Goal: Task Accomplishment & Management: Complete application form

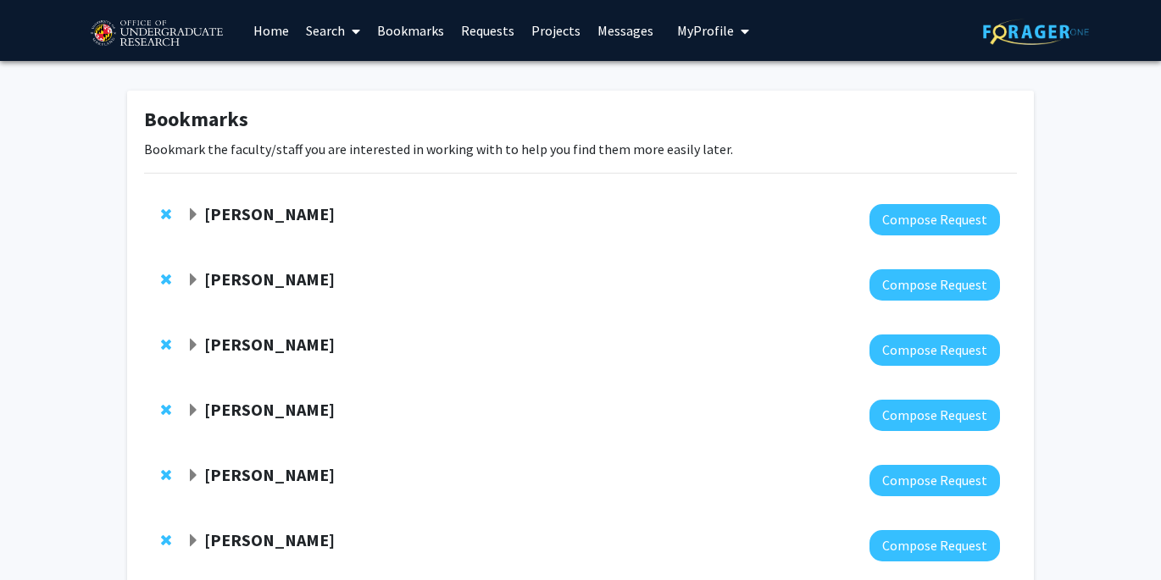
scroll to position [169, 0]
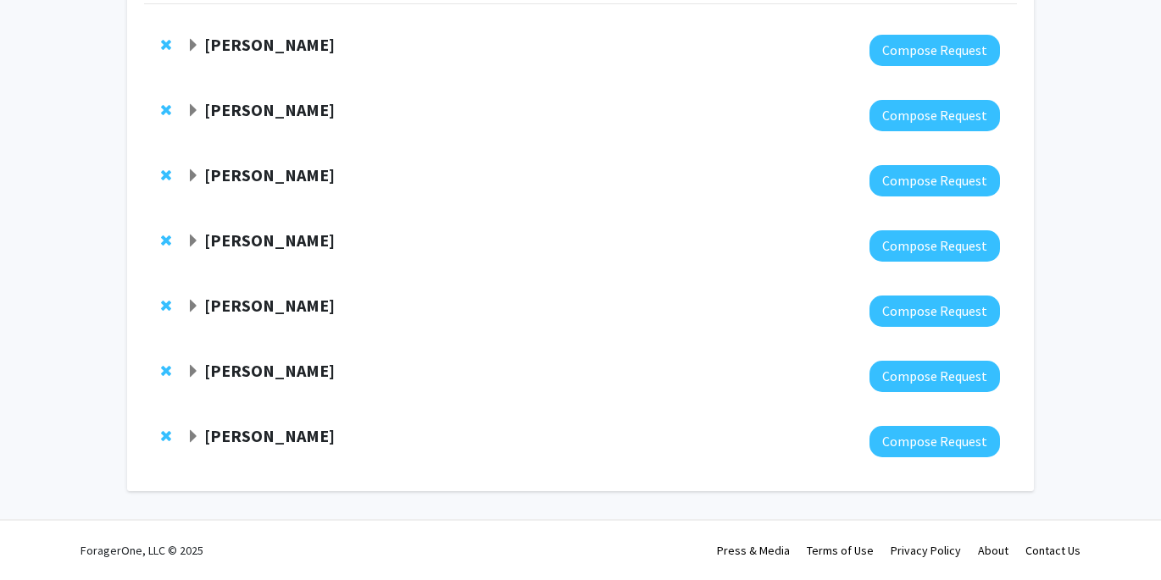
click at [190, 434] on span "Expand Jose-Luis Izursa Bookmark" at bounding box center [193, 437] width 14 height 14
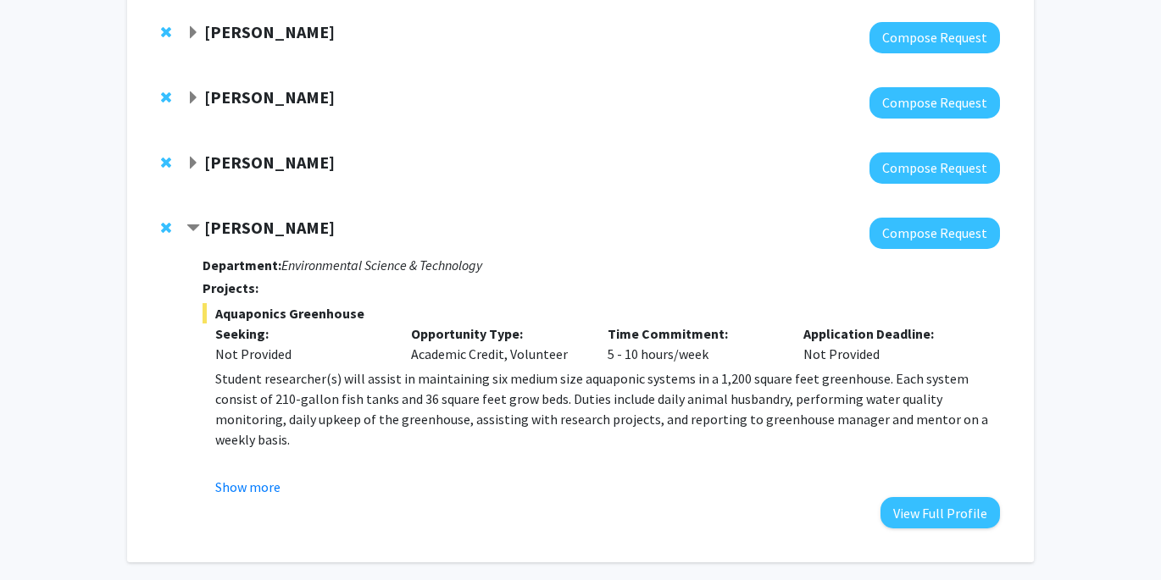
scroll to position [410, 0]
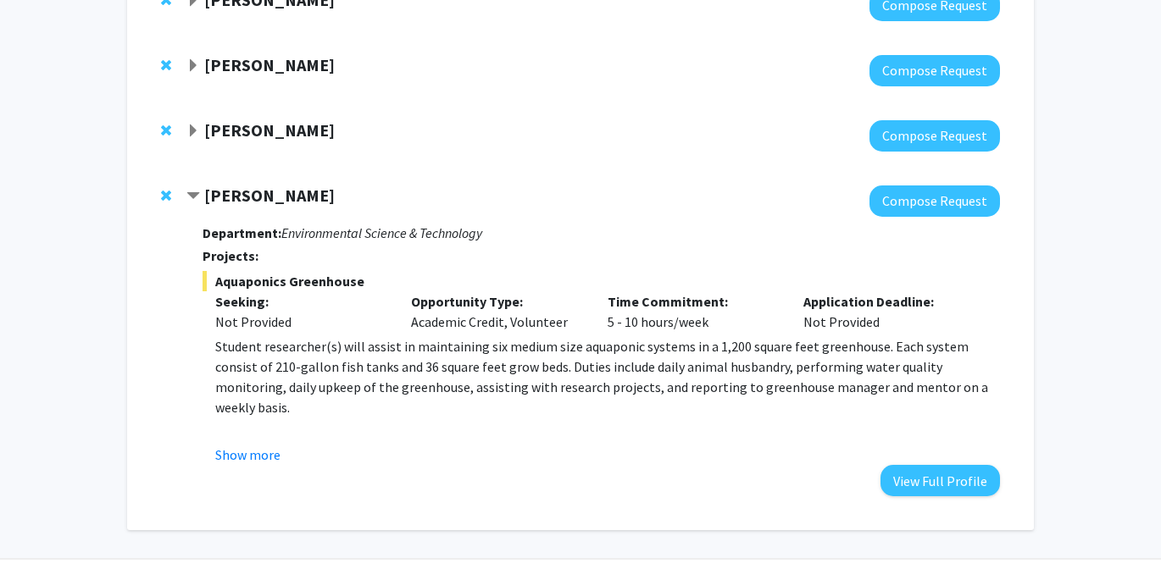
click at [193, 191] on span "Contract Jose-Luis Izursa Bookmark" at bounding box center [193, 197] width 14 height 14
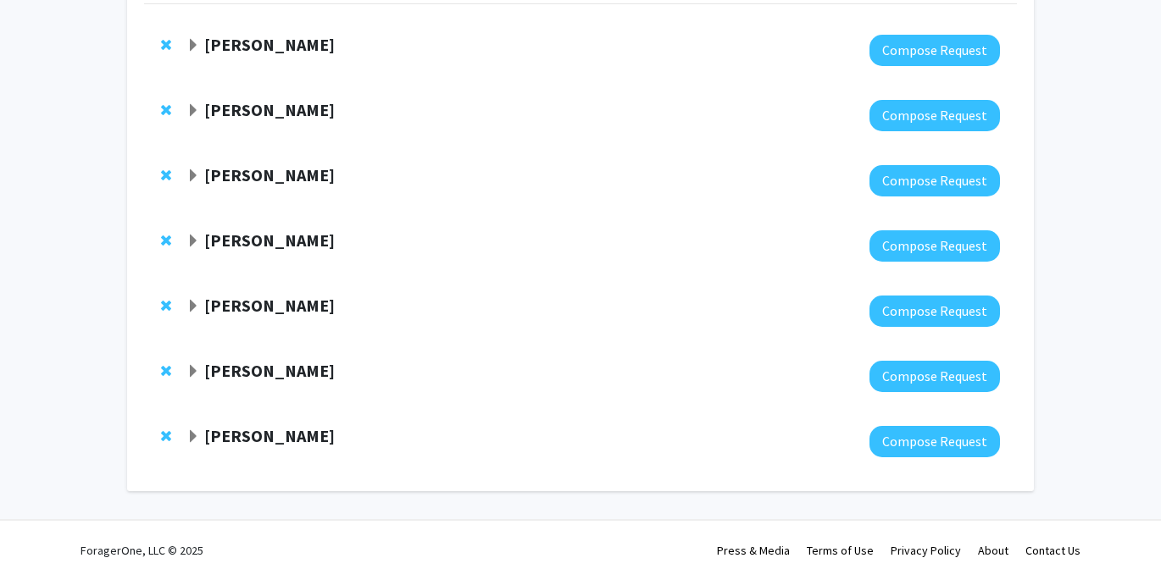
scroll to position [169, 0]
click at [192, 369] on span "Expand Heather Wipfli Bookmark" at bounding box center [193, 372] width 14 height 14
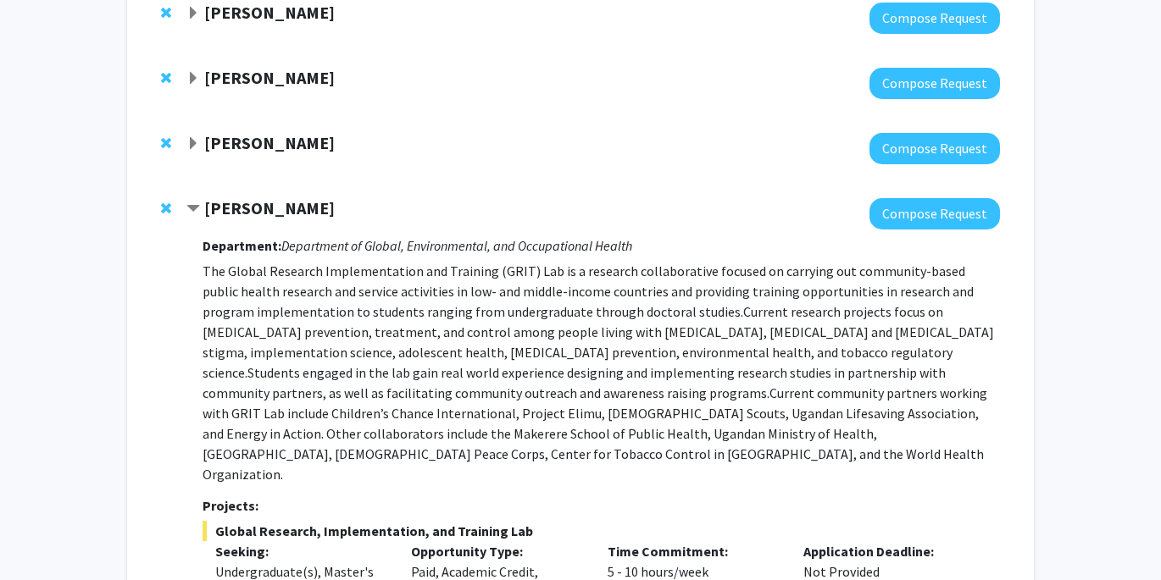
scroll to position [333, 0]
click at [190, 136] on span "Expand Alexander Shackman Bookmark" at bounding box center [193, 143] width 14 height 14
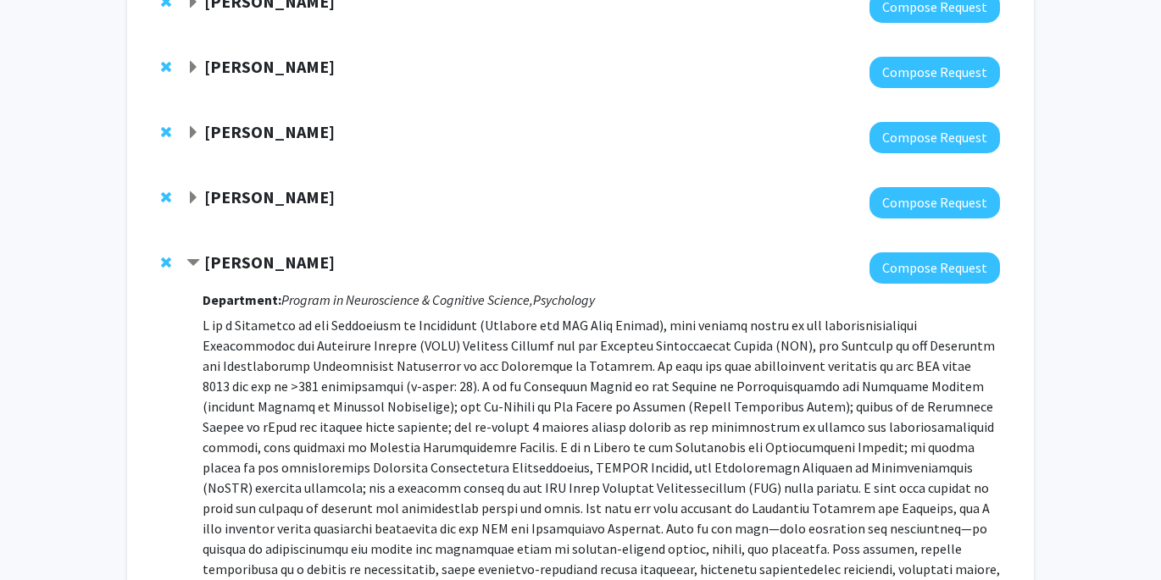
scroll to position [175, 0]
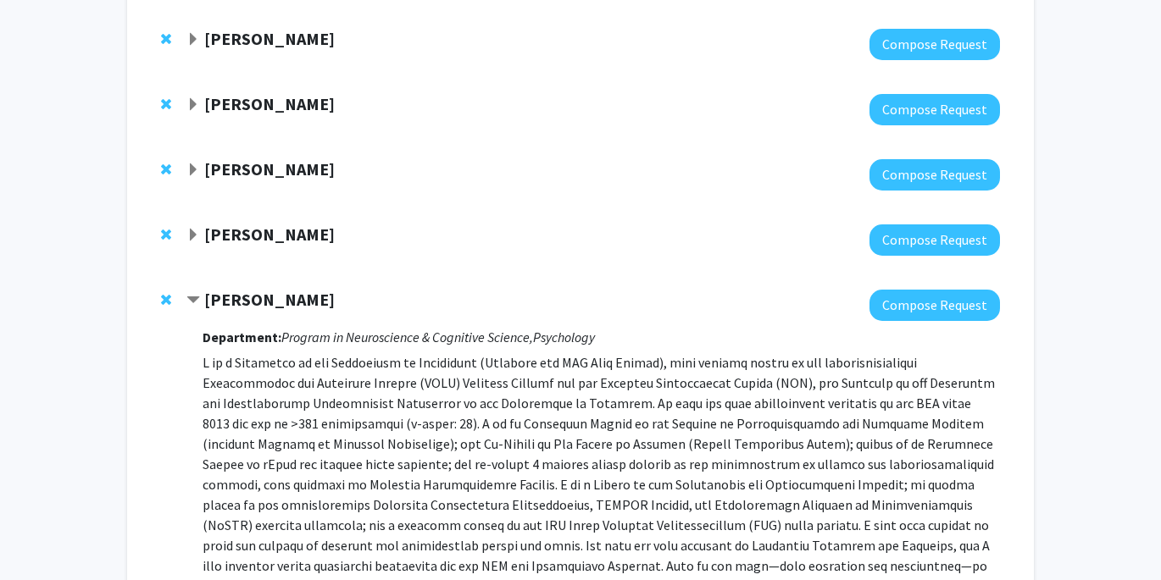
click at [191, 230] on span "Expand Leah Dodson Bookmark" at bounding box center [193, 236] width 14 height 14
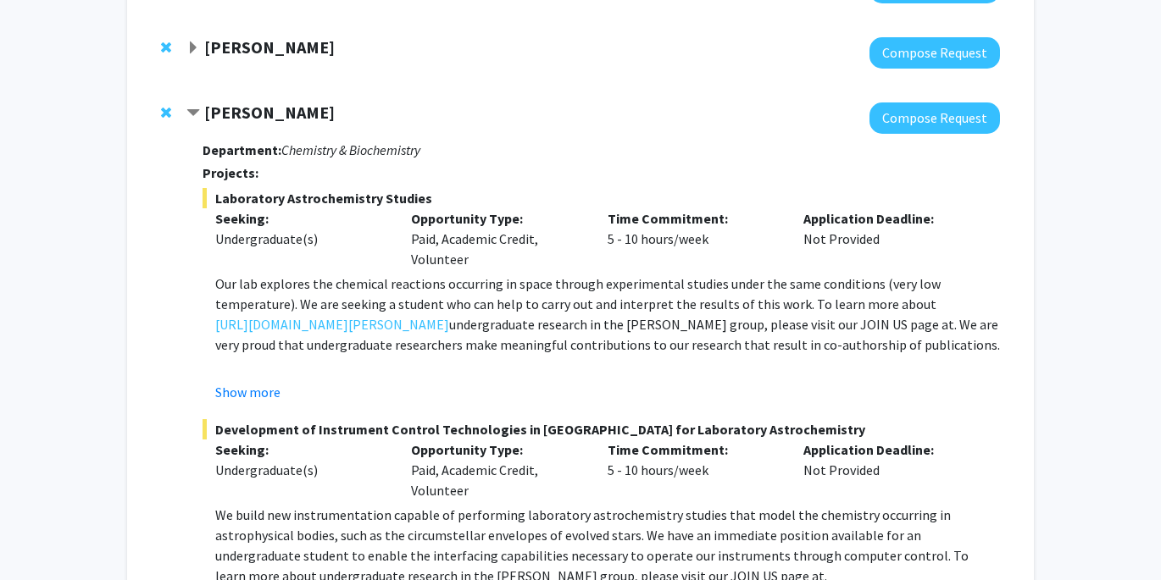
scroll to position [300, 0]
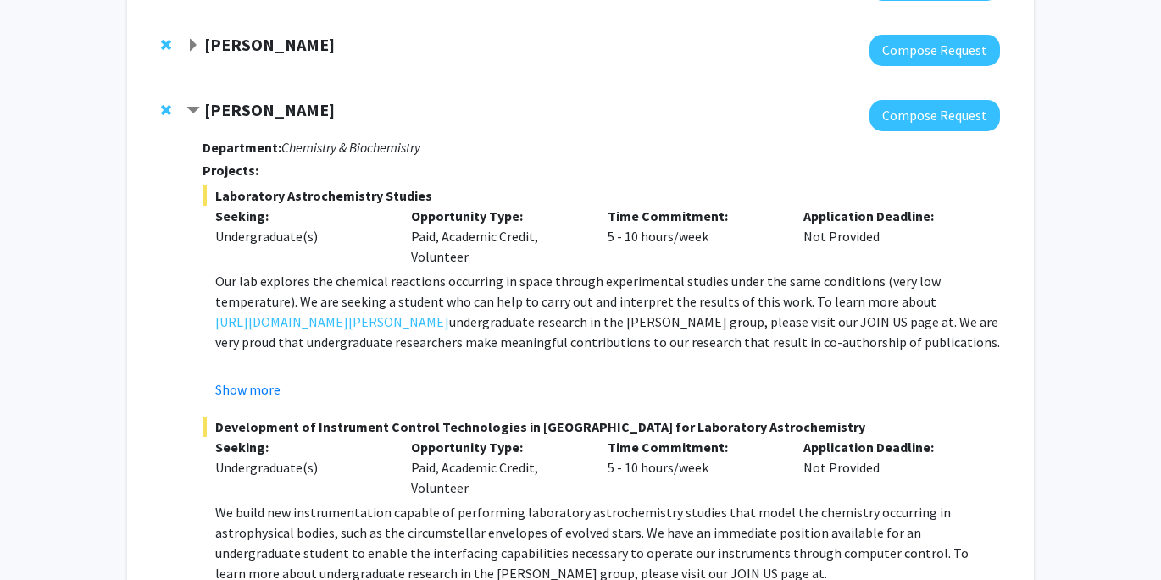
click at [192, 45] on span "Expand Magaly Toro Bookmark" at bounding box center [193, 46] width 14 height 14
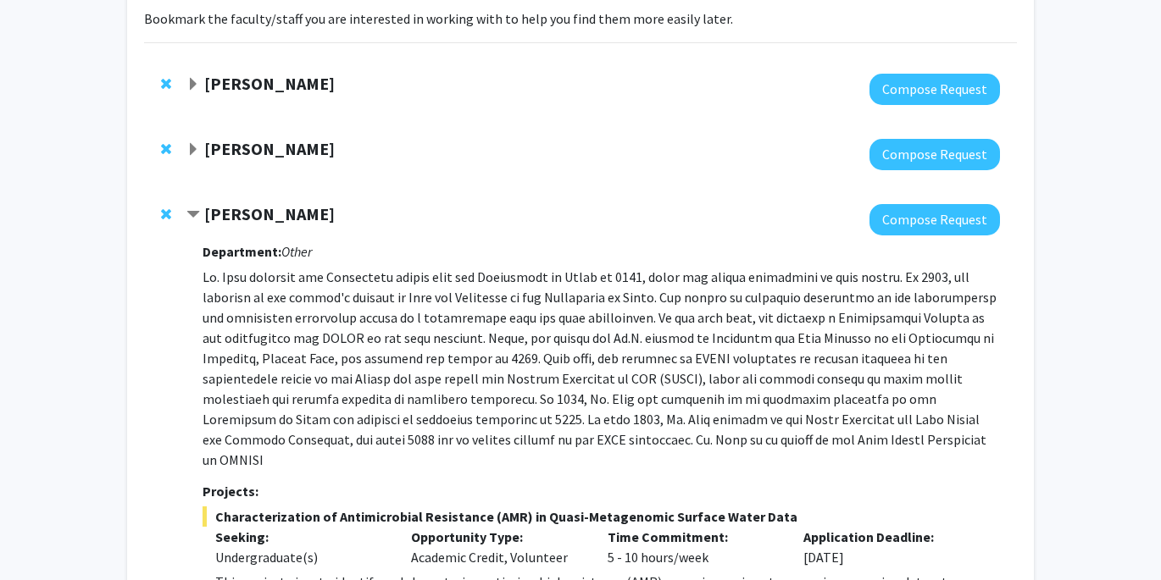
scroll to position [92, 0]
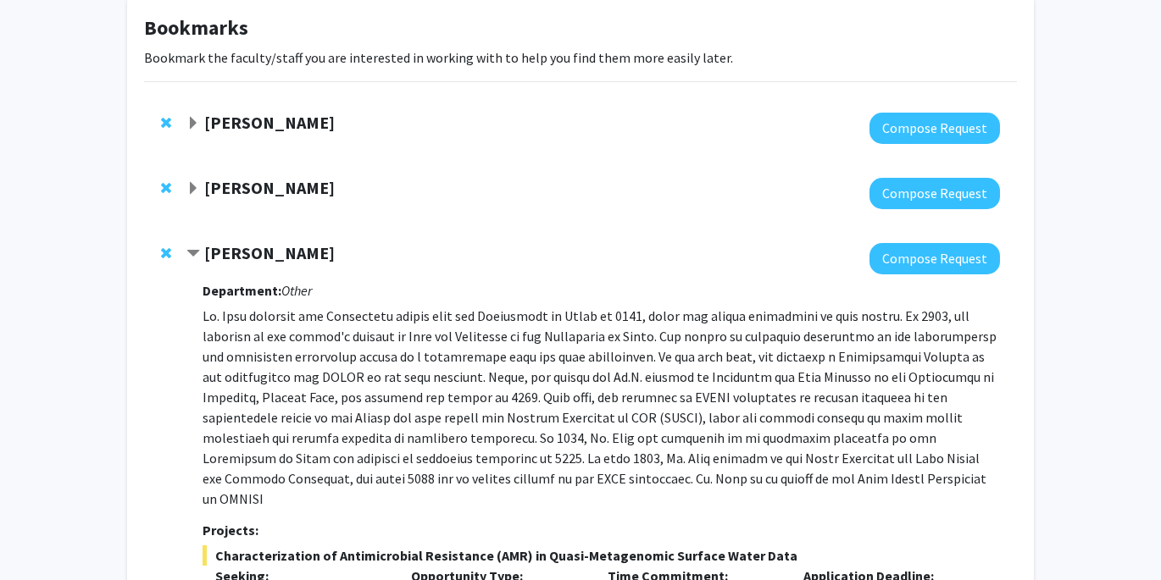
click at [191, 187] on span "Expand Ning Zeng Bookmark" at bounding box center [193, 189] width 14 height 14
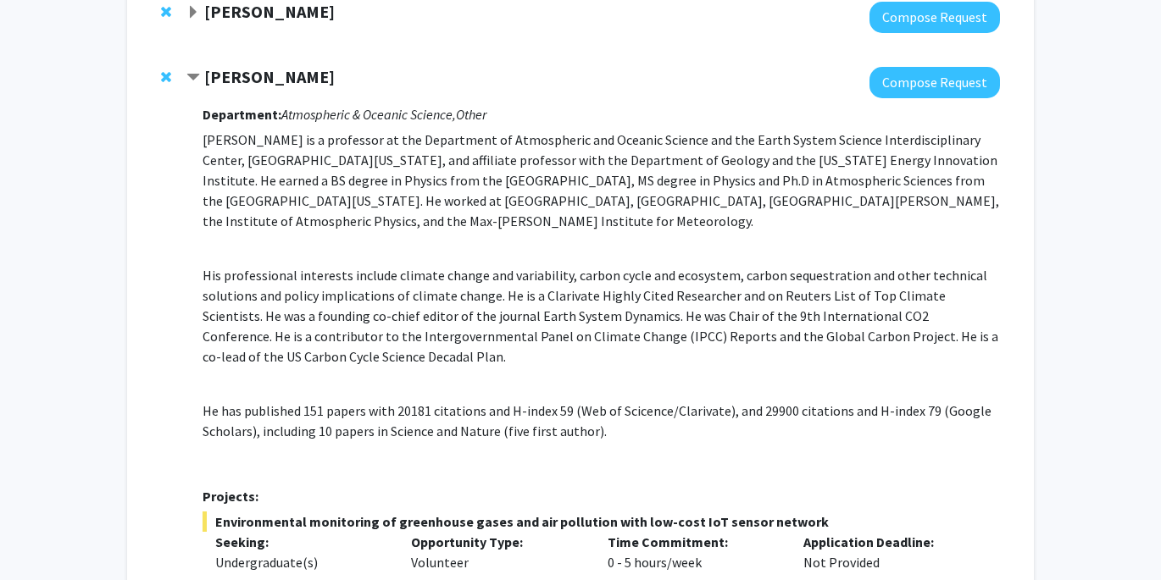
scroll to position [0, 0]
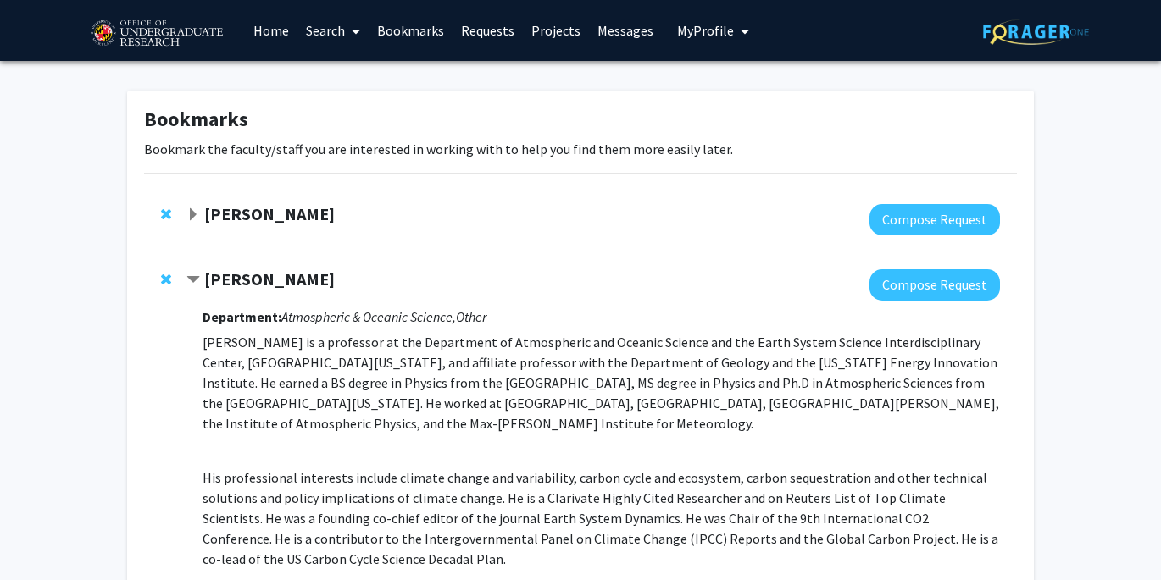
click at [196, 214] on span "Expand Yasmeen Faroqi-Shah Bookmark" at bounding box center [193, 215] width 14 height 14
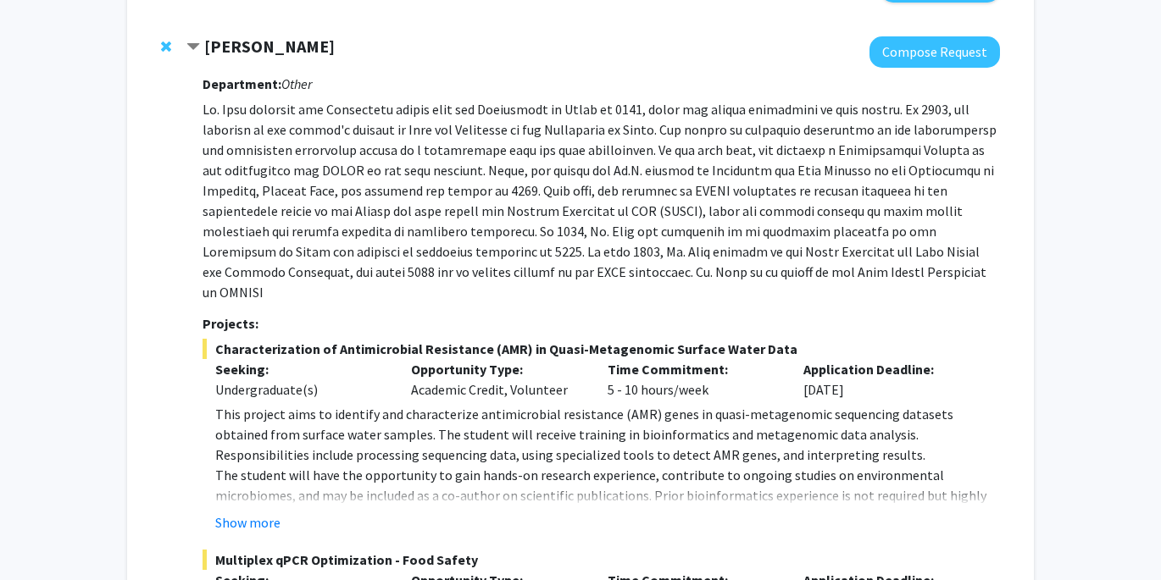
scroll to position [1773, 0]
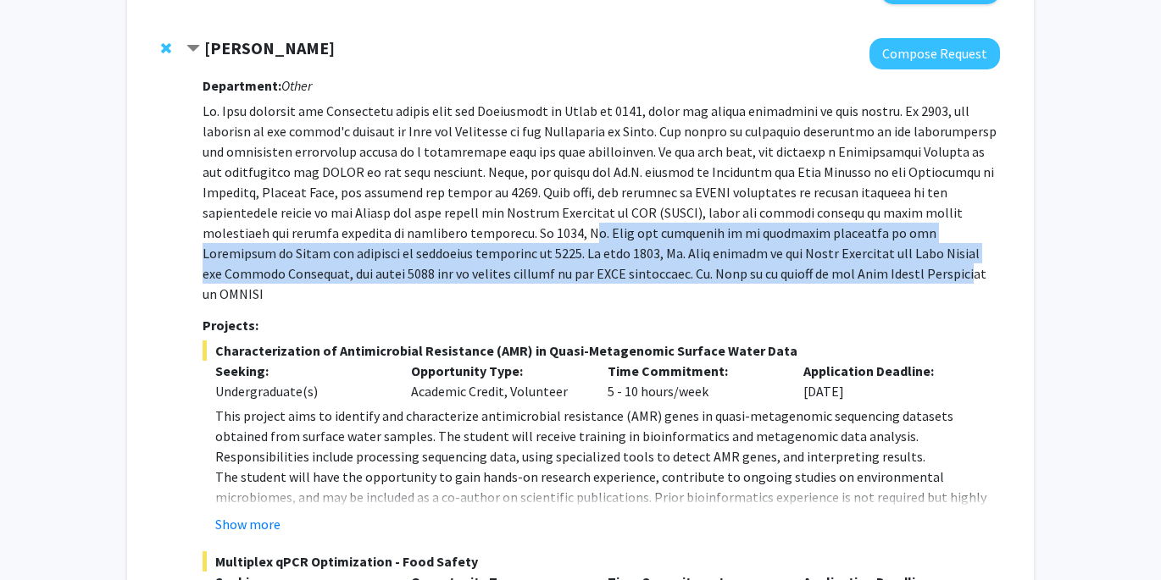
drag, startPoint x: 449, startPoint y: 233, endPoint x: 655, endPoint y: 280, distance: 211.1
click at [655, 279] on p at bounding box center [600, 202] width 797 height 203
click at [655, 280] on p at bounding box center [600, 202] width 797 height 203
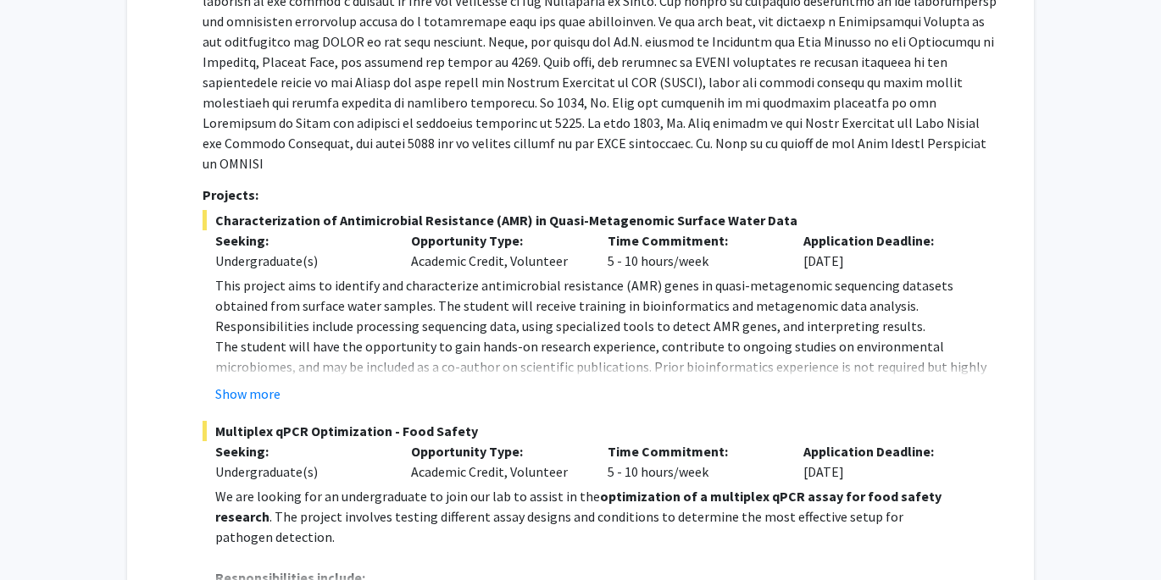
scroll to position [1927, 0]
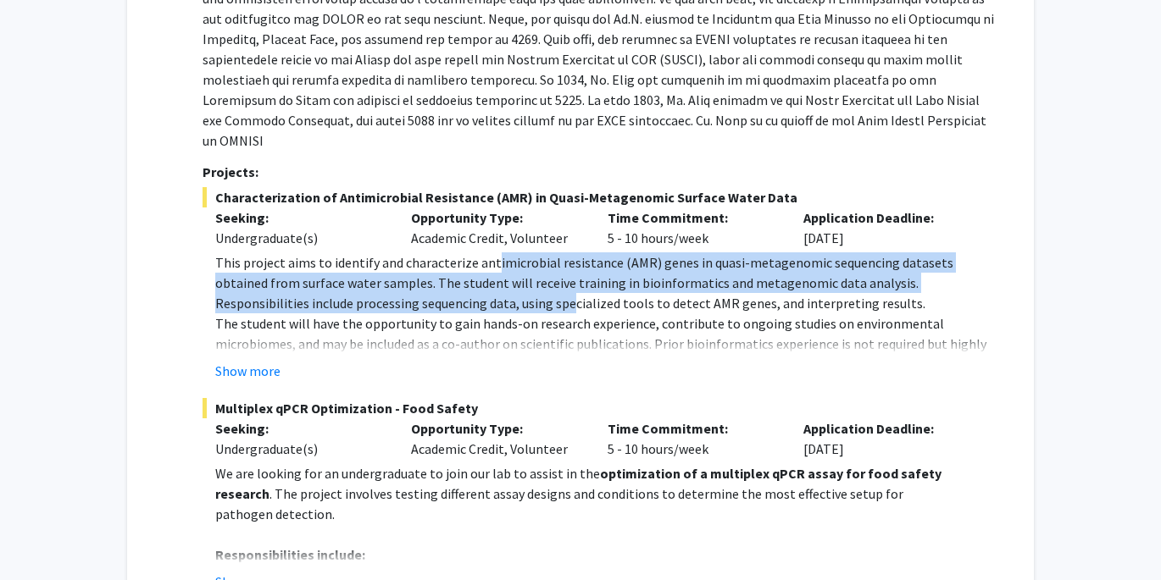
drag, startPoint x: 491, startPoint y: 237, endPoint x: 430, endPoint y: 272, distance: 70.2
click at [431, 273] on p "This project aims to identify and characterize antimicrobial resistance (AMR) g…" at bounding box center [607, 282] width 785 height 61
click at [430, 272] on p "This project aims to identify and characterize antimicrobial resistance (AMR) g…" at bounding box center [607, 282] width 785 height 61
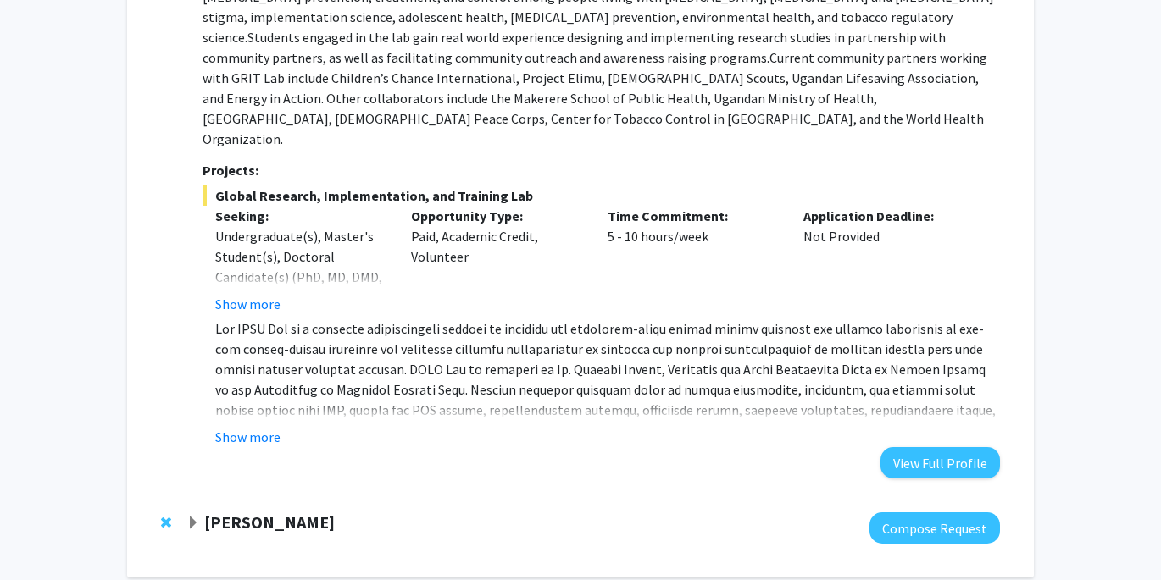
scroll to position [4095, 0]
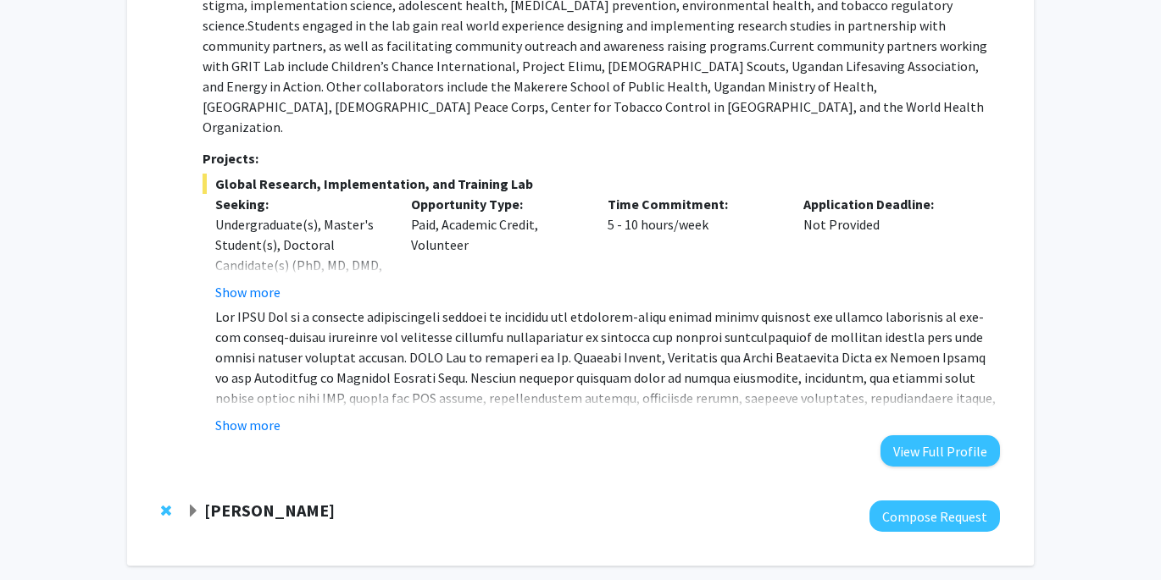
click at [240, 415] on button "Show more" at bounding box center [247, 425] width 65 height 20
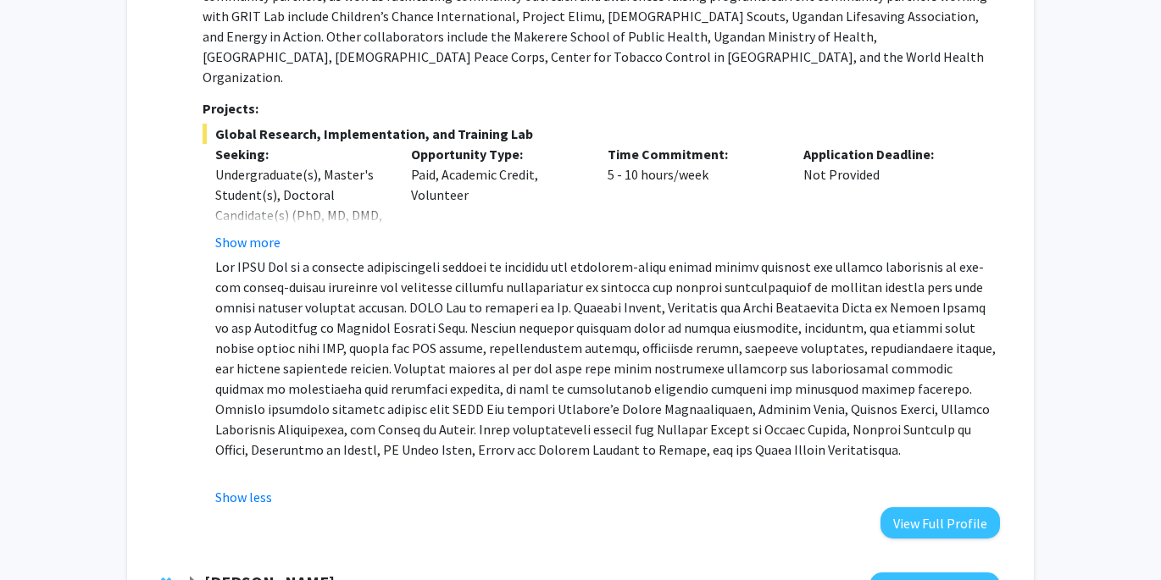
scroll to position [4146, 0]
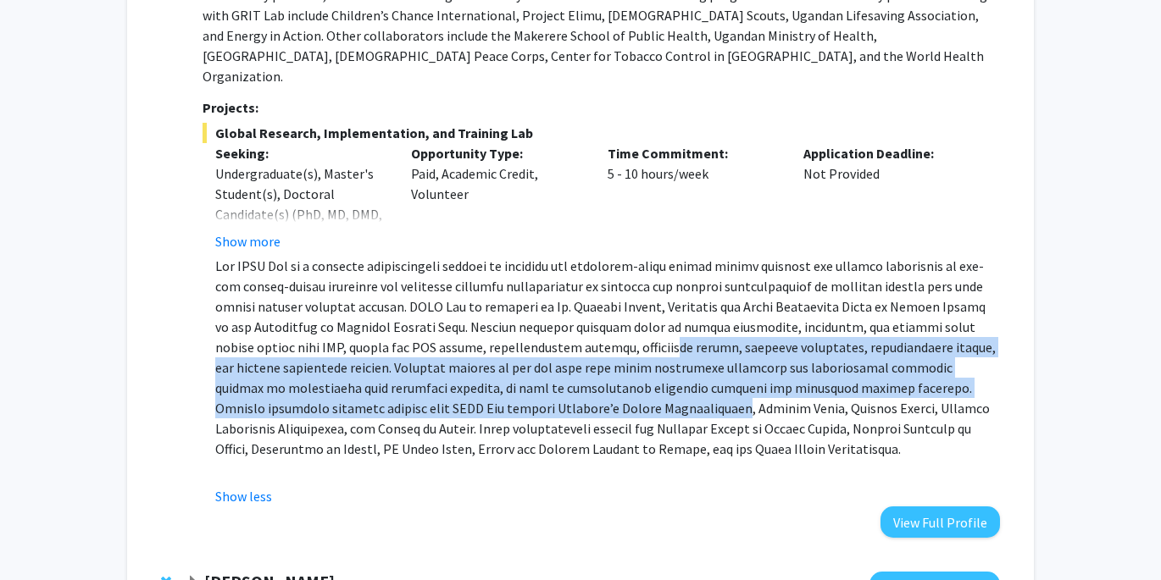
drag, startPoint x: 562, startPoint y: 280, endPoint x: 566, endPoint y: 357, distance: 76.4
click at [566, 357] on p at bounding box center [607, 357] width 785 height 203
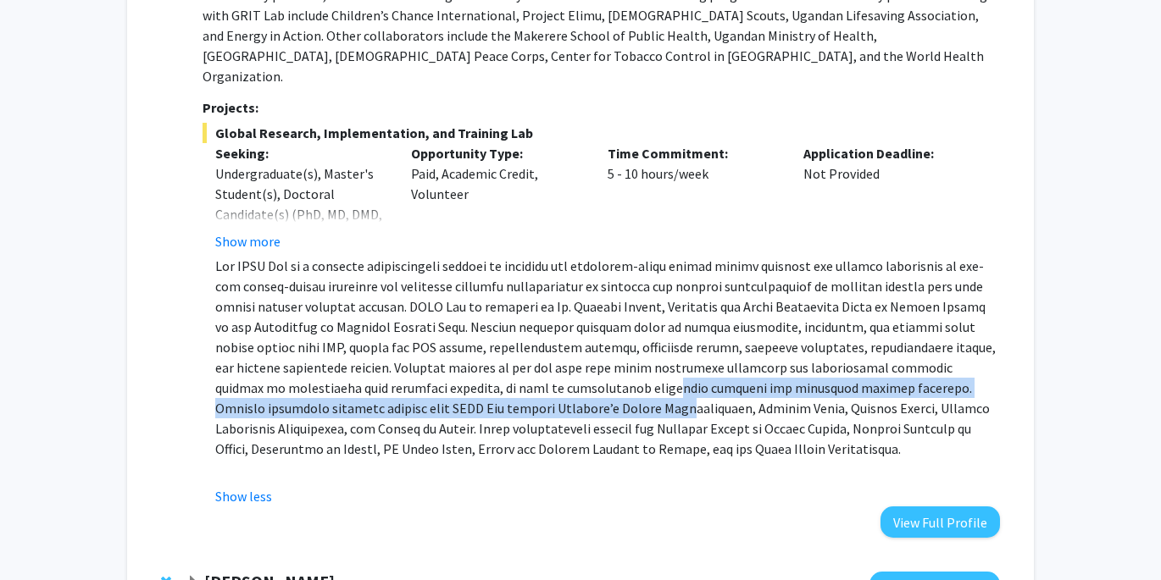
drag, startPoint x: 526, startPoint y: 321, endPoint x: 516, endPoint y: 355, distance: 35.4
click at [516, 355] on span at bounding box center [605, 358] width 780 height 200
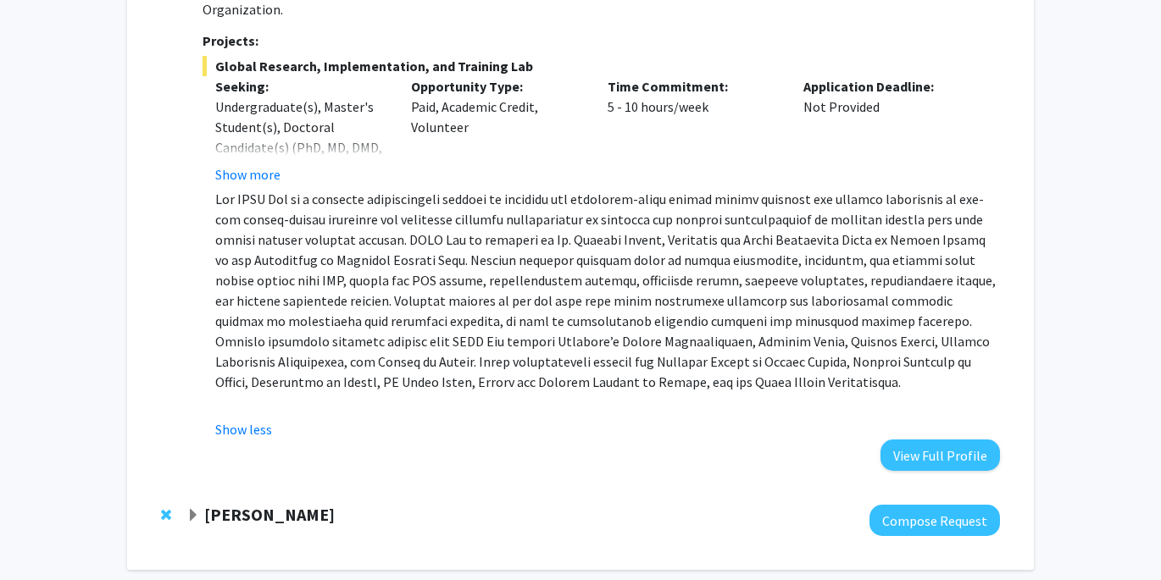
scroll to position [4231, 0]
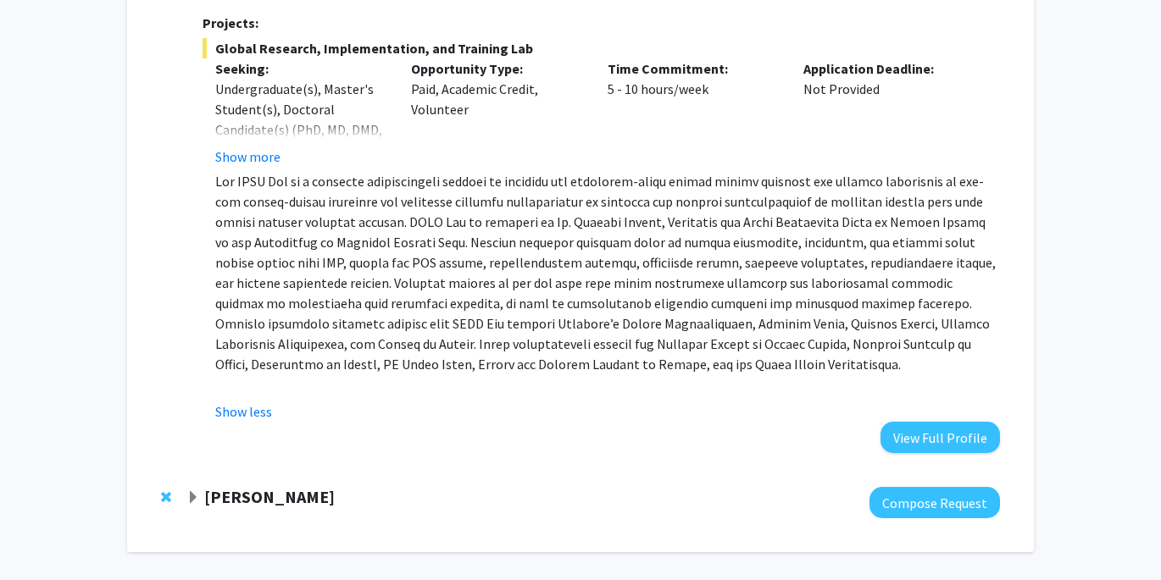
click at [186, 491] on span "Expand Jose-Luis Izursa Bookmark" at bounding box center [193, 498] width 14 height 14
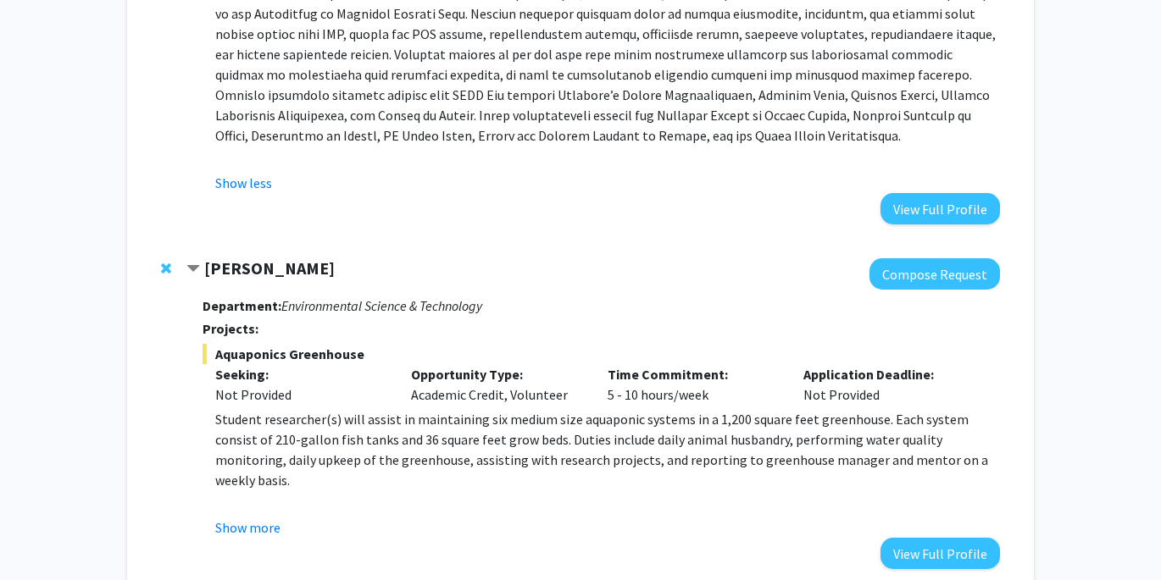
scroll to position [4511, 0]
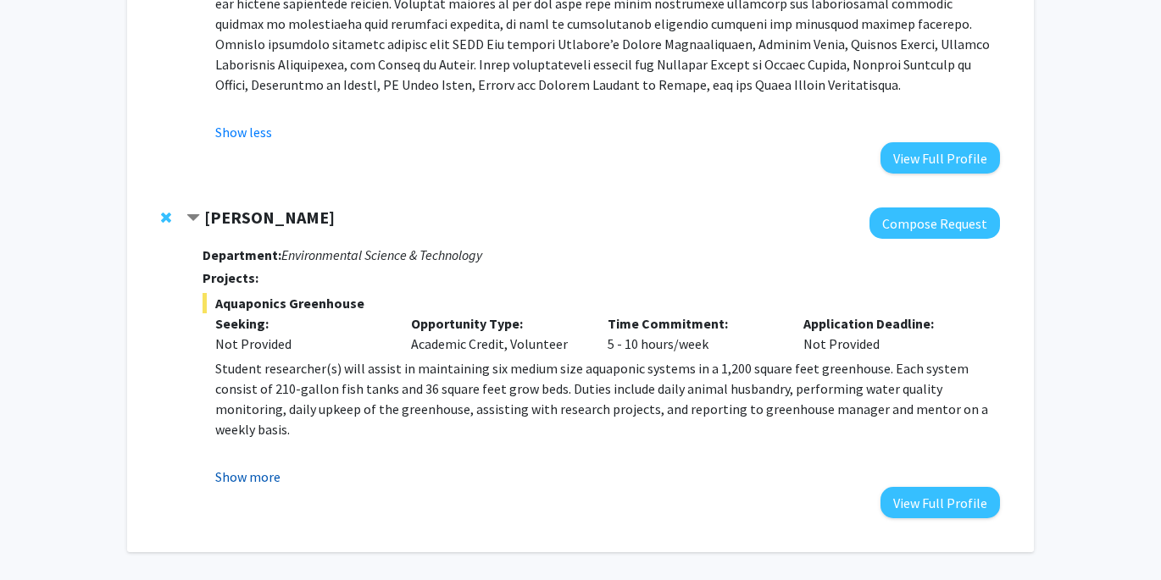
click at [258, 467] on button "Show more" at bounding box center [247, 477] width 65 height 20
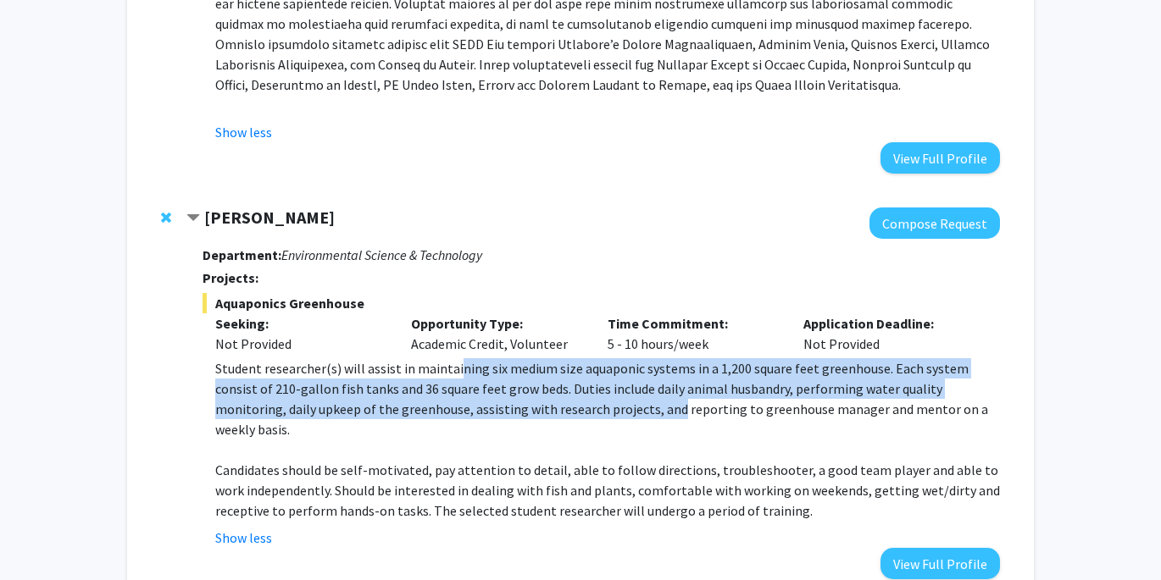
drag, startPoint x: 453, startPoint y: 308, endPoint x: 569, endPoint y: 355, distance: 125.4
click at [569, 358] on p "Student researcher(s) will assist in maintaining six medium size aquaponic syst…" at bounding box center [607, 398] width 785 height 81
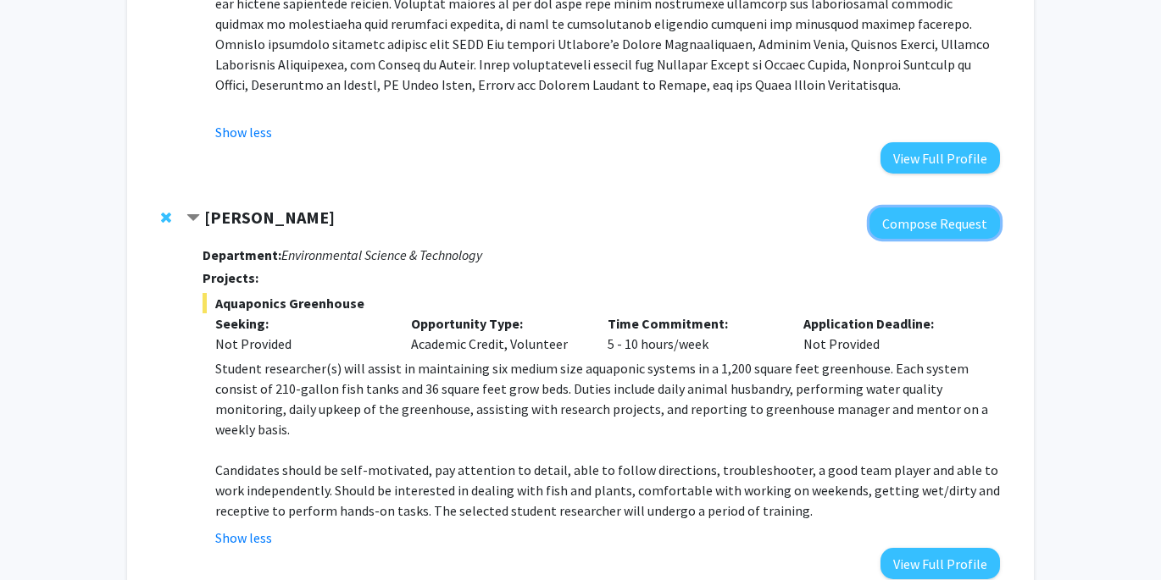
click at [945, 208] on button "Compose Request" at bounding box center [934, 223] width 130 height 31
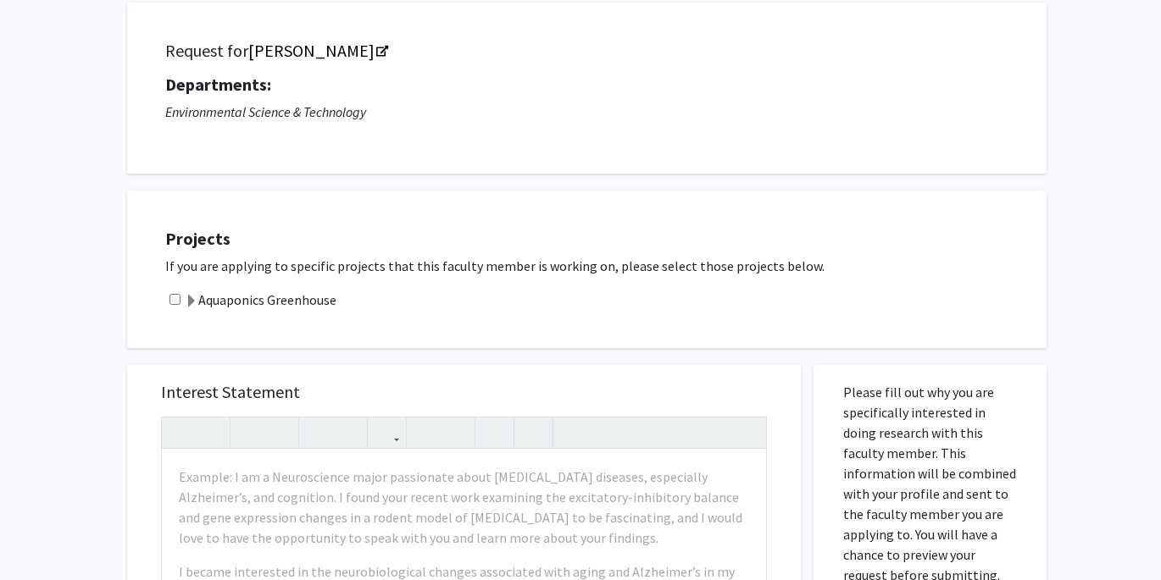
scroll to position [107, 0]
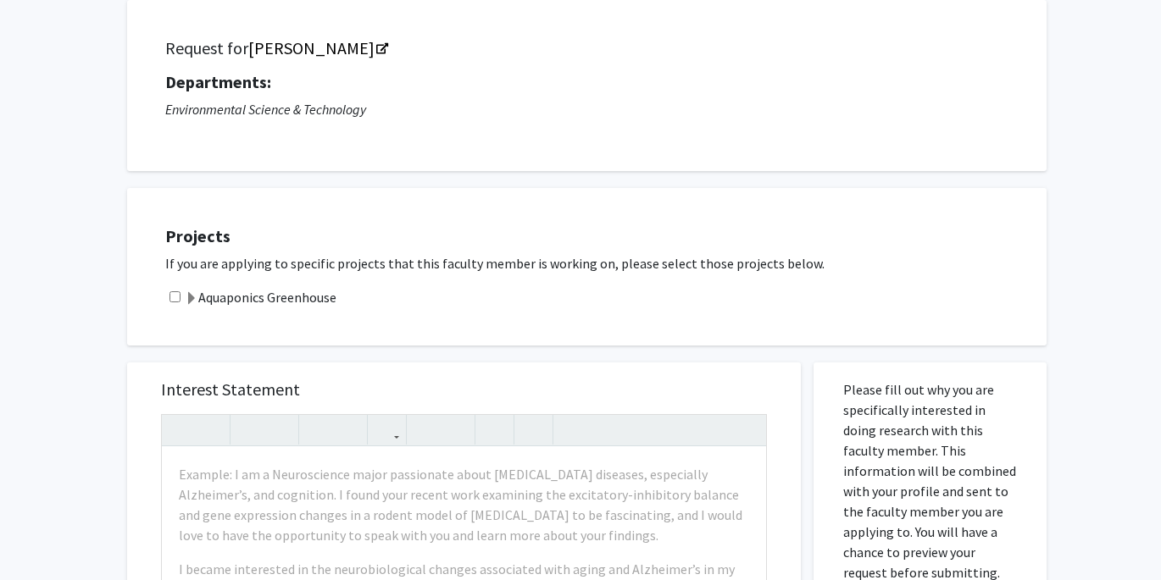
click at [169, 292] on input "checkbox" at bounding box center [174, 296] width 11 height 11
checkbox input "true"
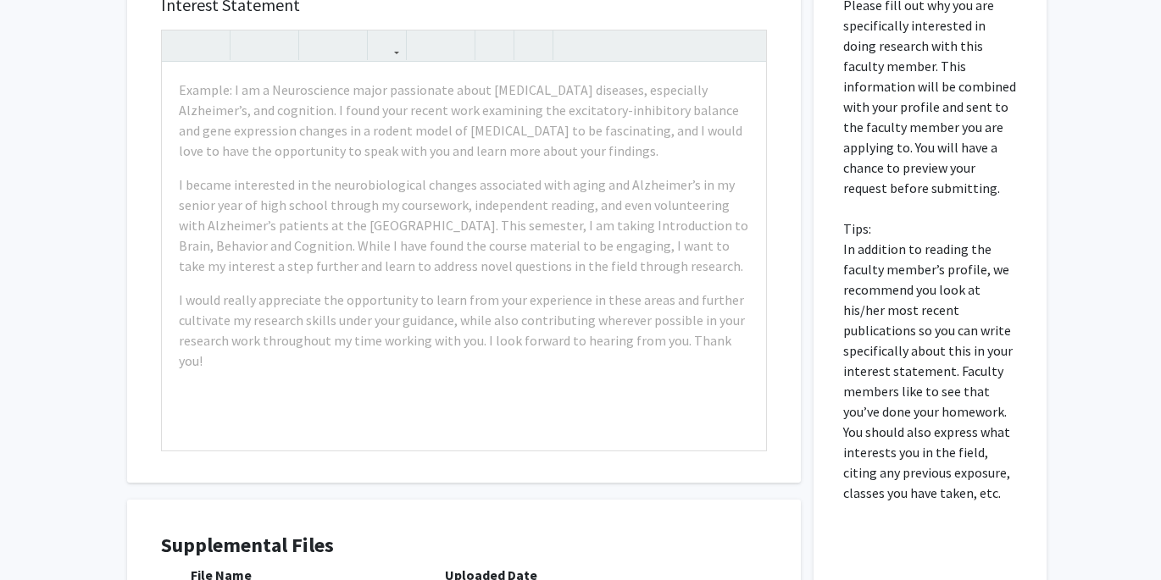
scroll to position [493, 0]
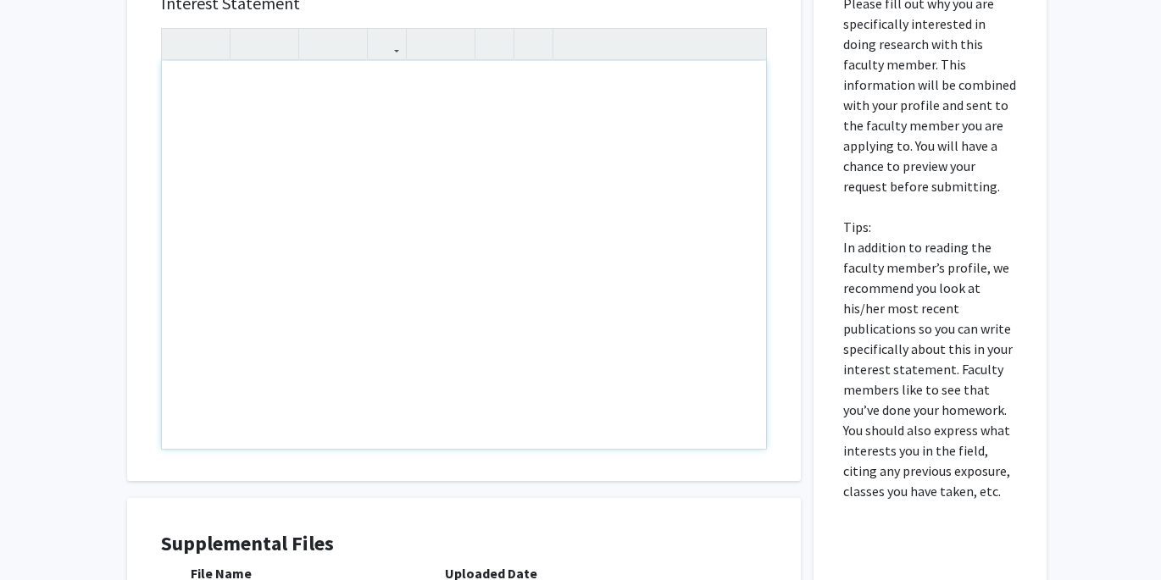
click at [188, 85] on div "Note to users with screen readers: Please press Alt+0 or Option+0 to deactivate…" at bounding box center [464, 255] width 604 height 388
click at [465, 0] on h5 "Interest Statement" at bounding box center [464, 3] width 606 height 20
click at [257, 86] on div "Note to users with screen readers: Please press Alt+0 or Option+0 to deactivate…" at bounding box center [464, 255] width 604 height 388
type textarea "H"
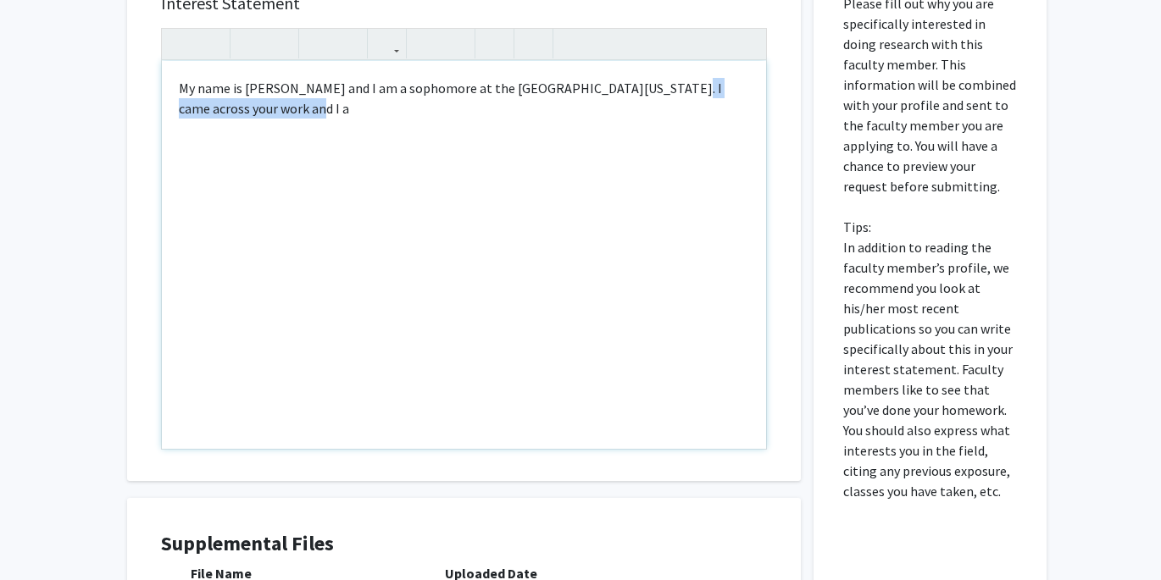
drag, startPoint x: 274, startPoint y: 114, endPoint x: 629, endPoint y: 89, distance: 355.9
click at [629, 89] on div "My name is [PERSON_NAME] and I am a sophomore at the [GEOGRAPHIC_DATA][US_STATE…" at bounding box center [464, 255] width 604 height 388
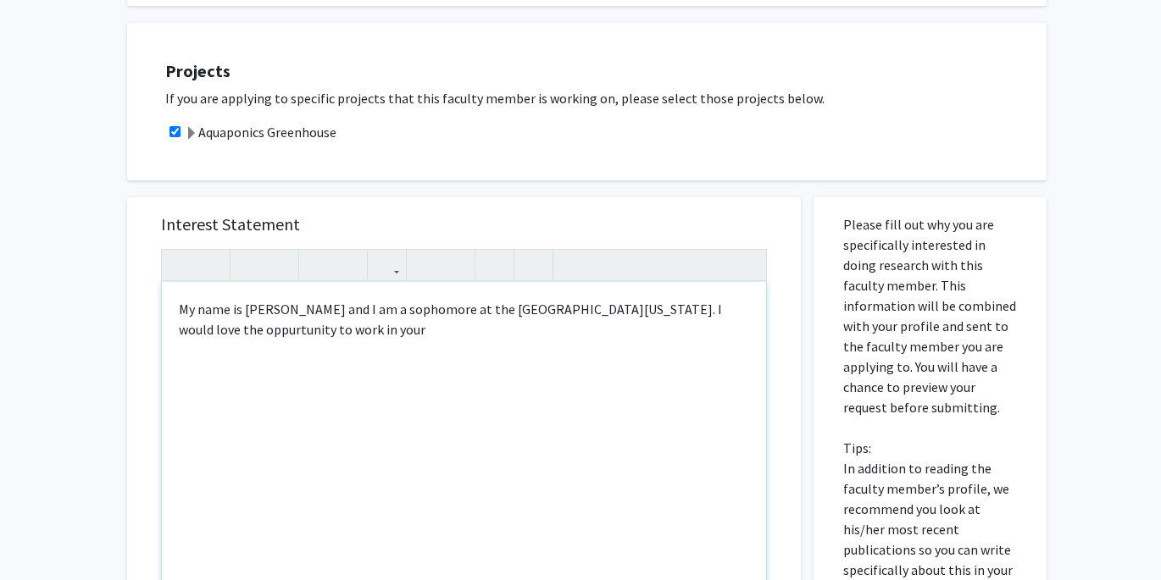
scroll to position [273, 0]
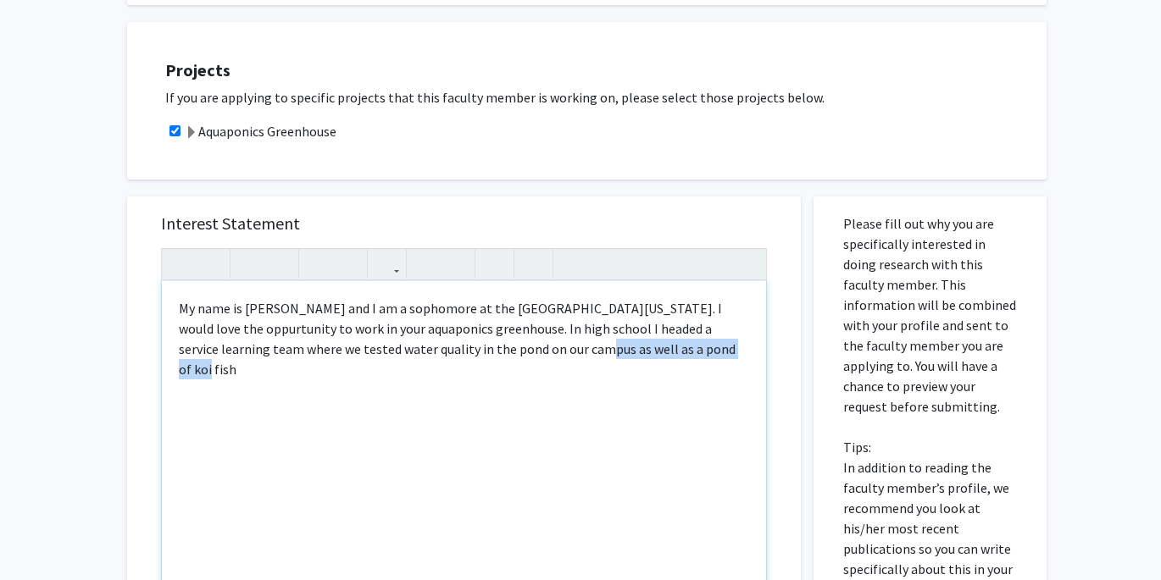
drag, startPoint x: 684, startPoint y: 345, endPoint x: 507, endPoint y: 352, distance: 176.4
click at [507, 352] on div "My name is [PERSON_NAME] and I am a sophomore at the [GEOGRAPHIC_DATA][US_STATE…" at bounding box center [464, 475] width 604 height 388
click at [414, 352] on div "My name is [PERSON_NAME] and I am a sophomore at the [GEOGRAPHIC_DATA][US_STATE…" at bounding box center [464, 475] width 604 height 388
click at [527, 352] on div "My name is [PERSON_NAME] and I am a sophomore at the [GEOGRAPHIC_DATA][US_STATE…" at bounding box center [464, 475] width 604 height 388
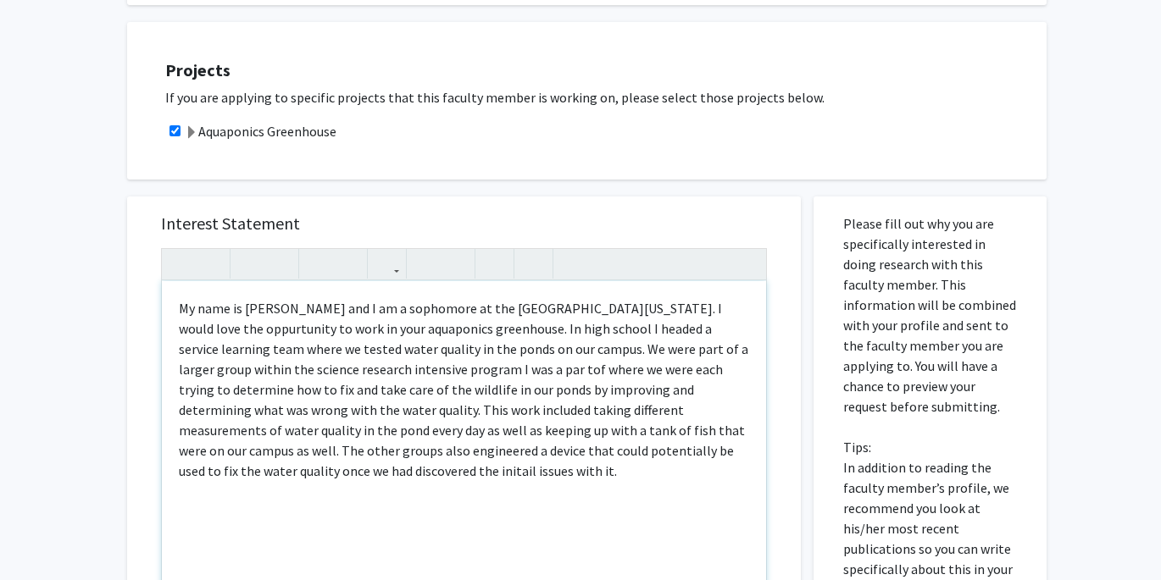
scroll to position [286, 0]
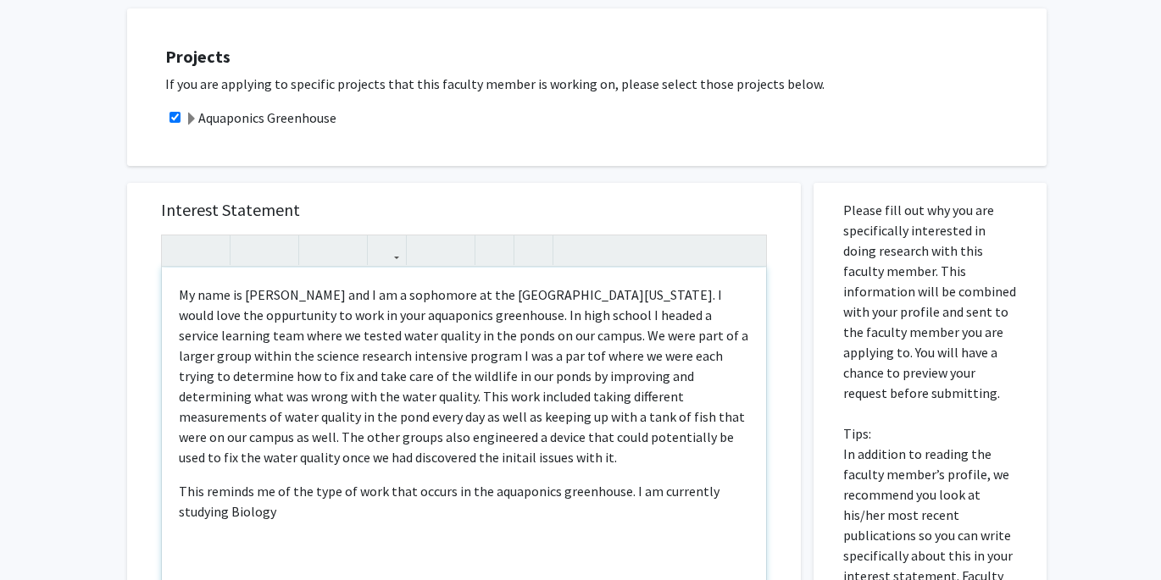
click at [356, 461] on p "My name is [PERSON_NAME] and I am a sophomore at the [GEOGRAPHIC_DATA][US_STATE…" at bounding box center [464, 376] width 570 height 183
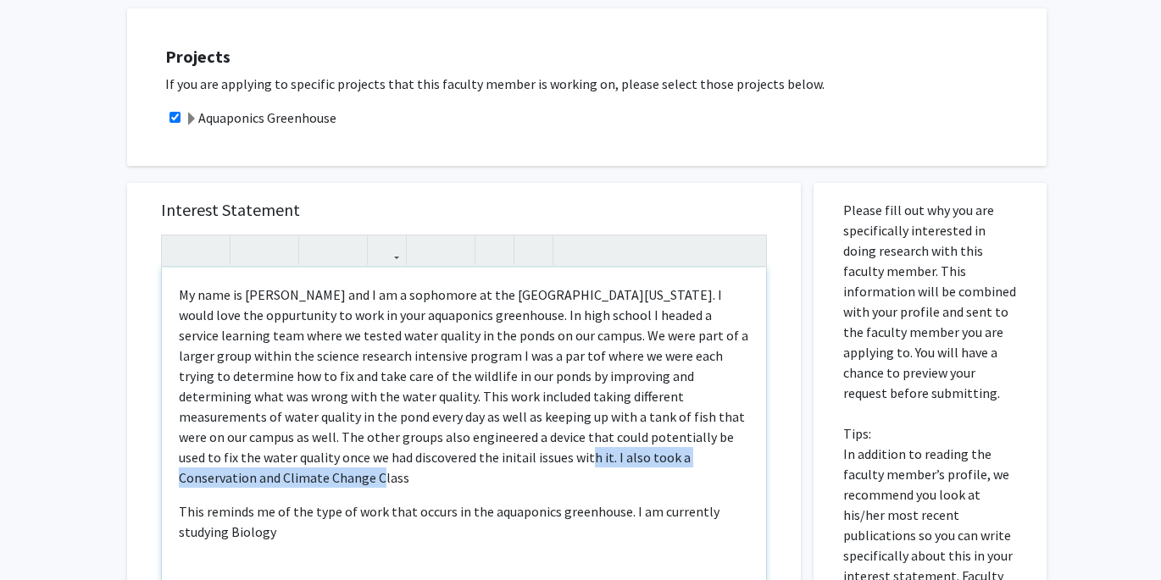
drag, startPoint x: 611, startPoint y: 456, endPoint x: 311, endPoint y: 458, distance: 299.9
click at [311, 458] on p "My name is [PERSON_NAME] and I am a sophomore at the [GEOGRAPHIC_DATA][US_STATE…" at bounding box center [464, 386] width 570 height 203
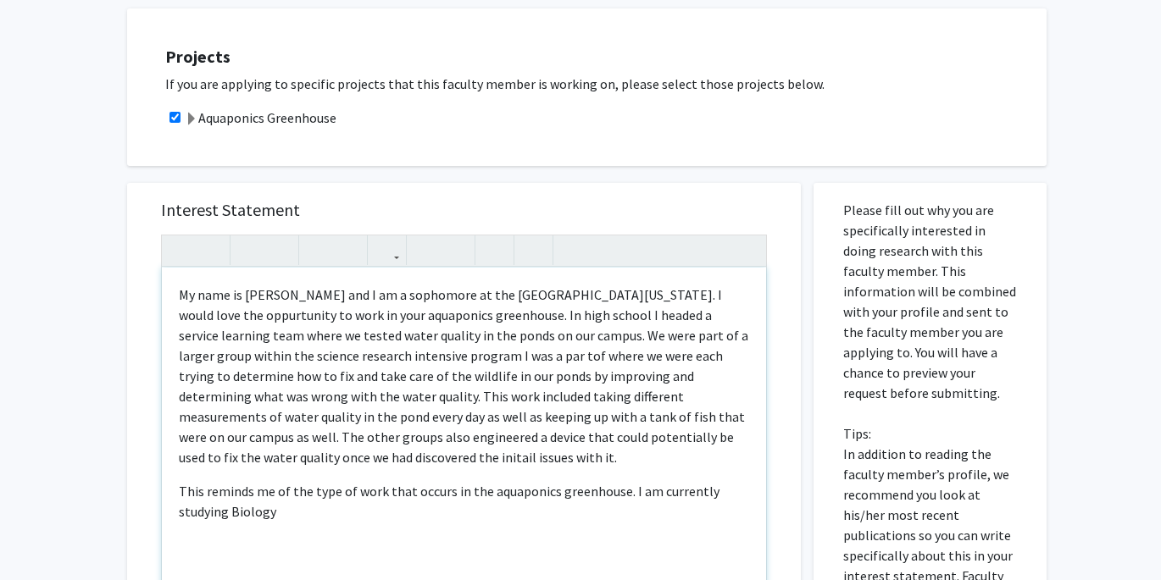
type textarea "<p>My name is [PERSON_NAME] and I am a sophomore at the [GEOGRAPHIC_DATA][US_ST…"
click at [291, 511] on p "This reminds me of the type of work that occurs in the aquaponics greenhouse. I…" at bounding box center [464, 501] width 570 height 41
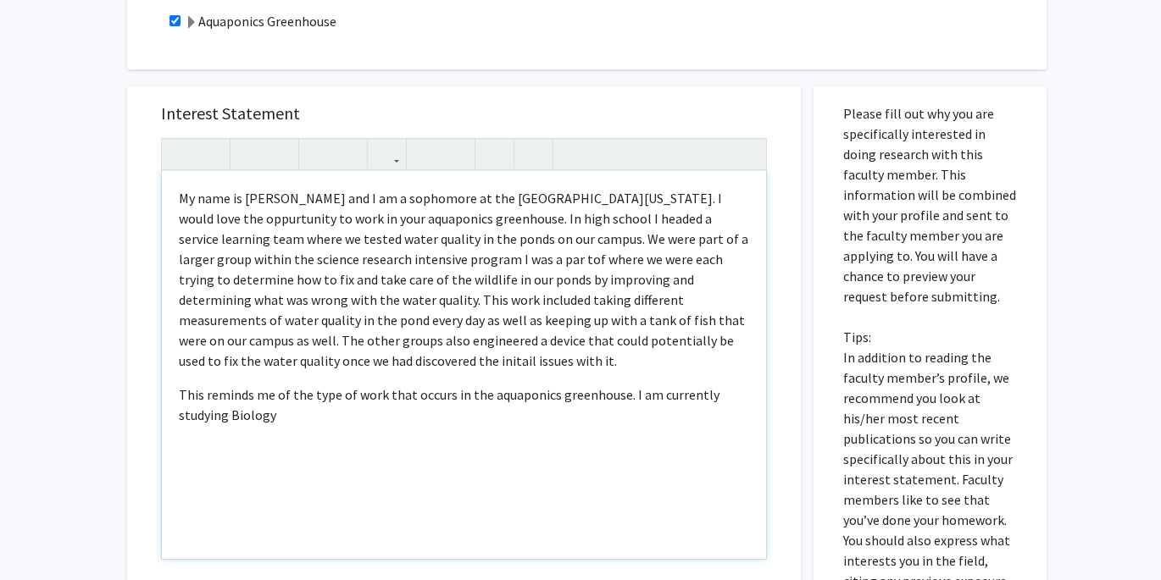
scroll to position [384, 0]
drag, startPoint x: 281, startPoint y: 423, endPoint x: 171, endPoint y: 197, distance: 251.6
click at [171, 197] on div "My name is [PERSON_NAME] and I am a sophomore at the [GEOGRAPHIC_DATA][US_STATE…" at bounding box center [464, 364] width 604 height 388
copy div "My name is [PERSON_NAME] and I am a sophomore at the [GEOGRAPHIC_DATA][US_STATE…"
click at [272, 226] on p "My name is [PERSON_NAME] and I am a sophomore at the [GEOGRAPHIC_DATA][US_STATE…" at bounding box center [464, 278] width 570 height 183
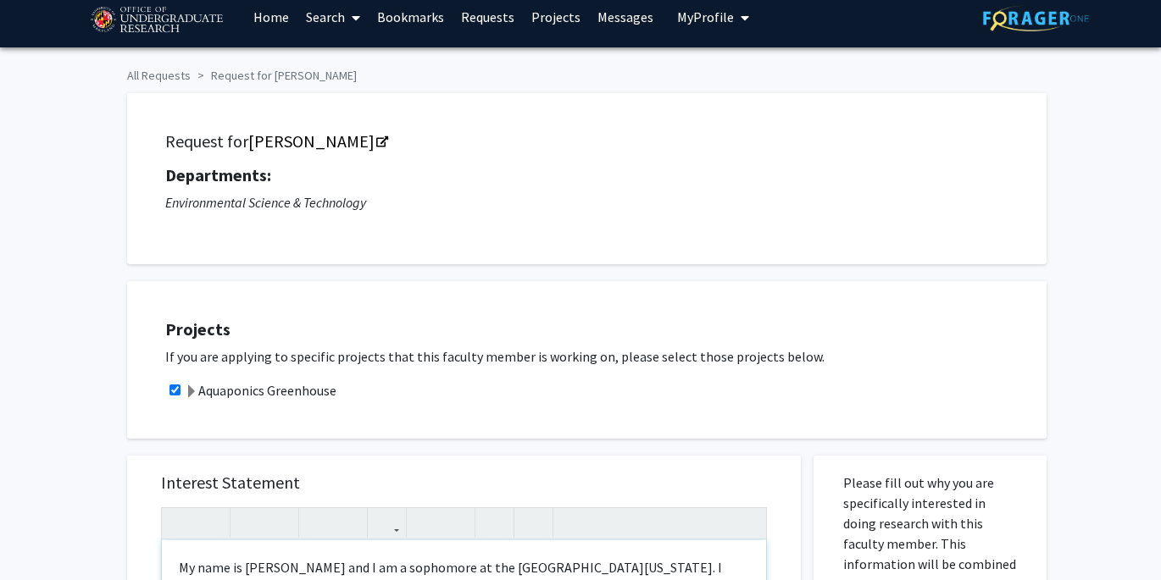
scroll to position [0, 0]
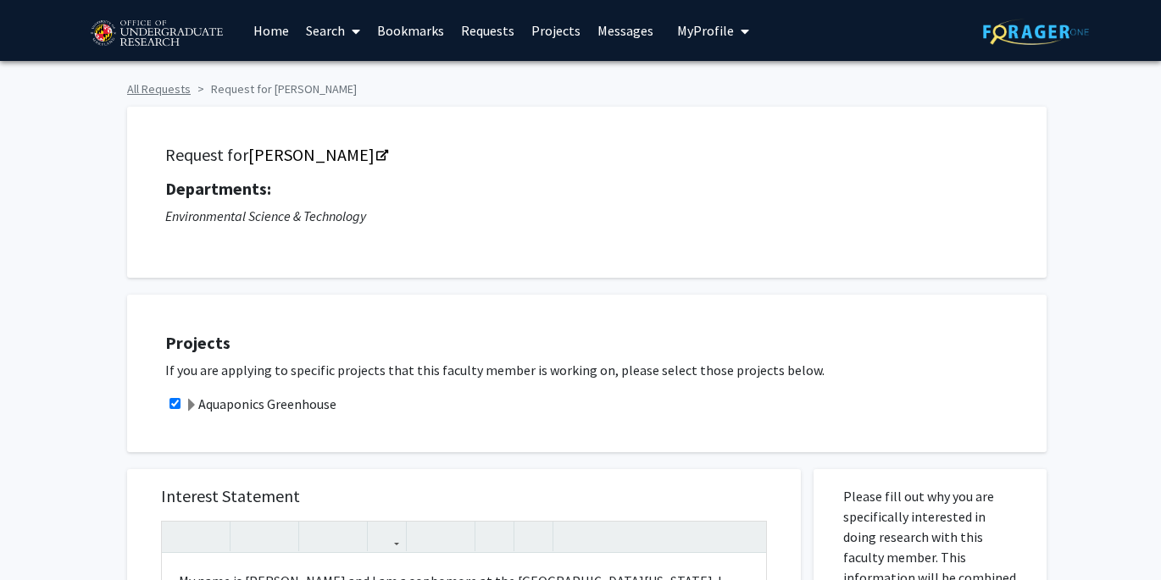
click at [151, 87] on link "All Requests" at bounding box center [159, 88] width 64 height 15
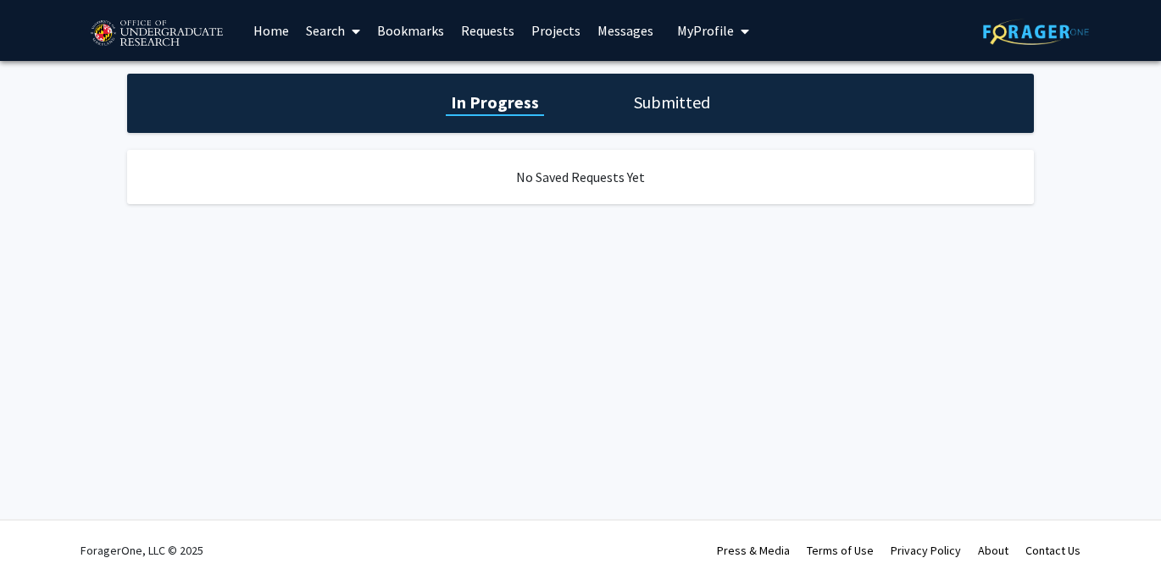
click at [679, 114] on div "In Progress Submitted" at bounding box center [580, 103] width 907 height 59
click at [635, 104] on h1 "Submitted" at bounding box center [672, 103] width 86 height 24
click at [513, 101] on h1 "In Progress" at bounding box center [492, 103] width 91 height 24
click at [405, 25] on link "Bookmarks" at bounding box center [411, 30] width 84 height 59
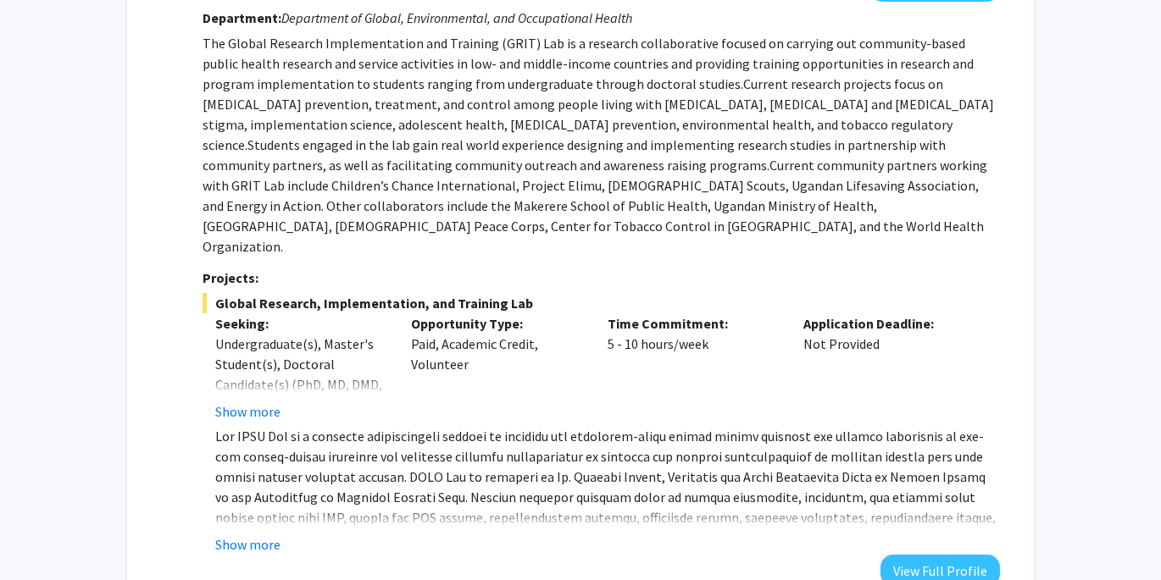
scroll to position [4389, 0]
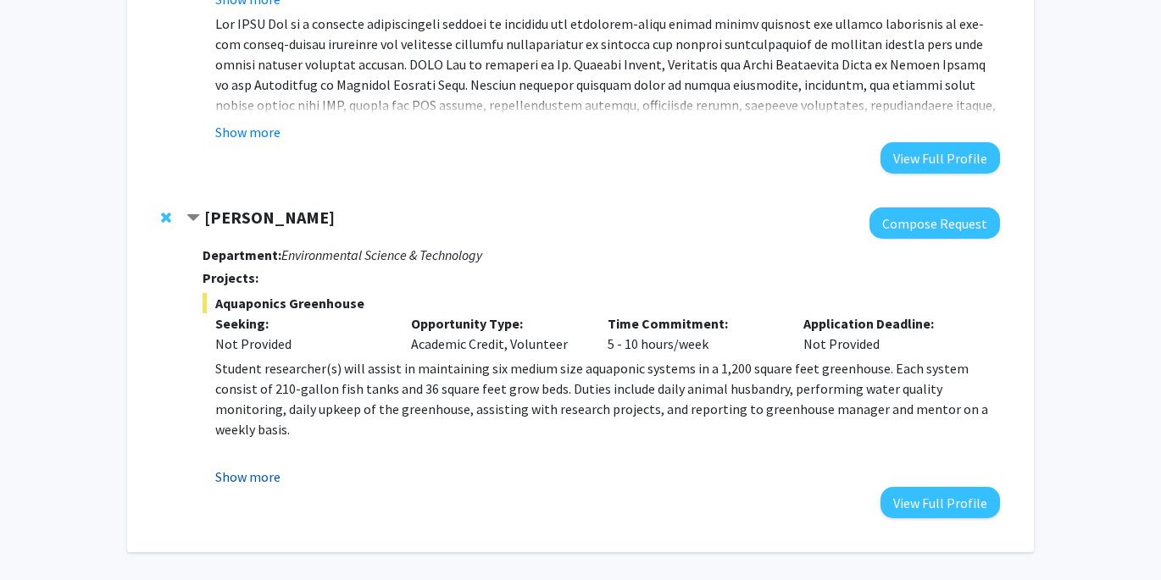
click at [230, 467] on button "Show more" at bounding box center [247, 477] width 65 height 20
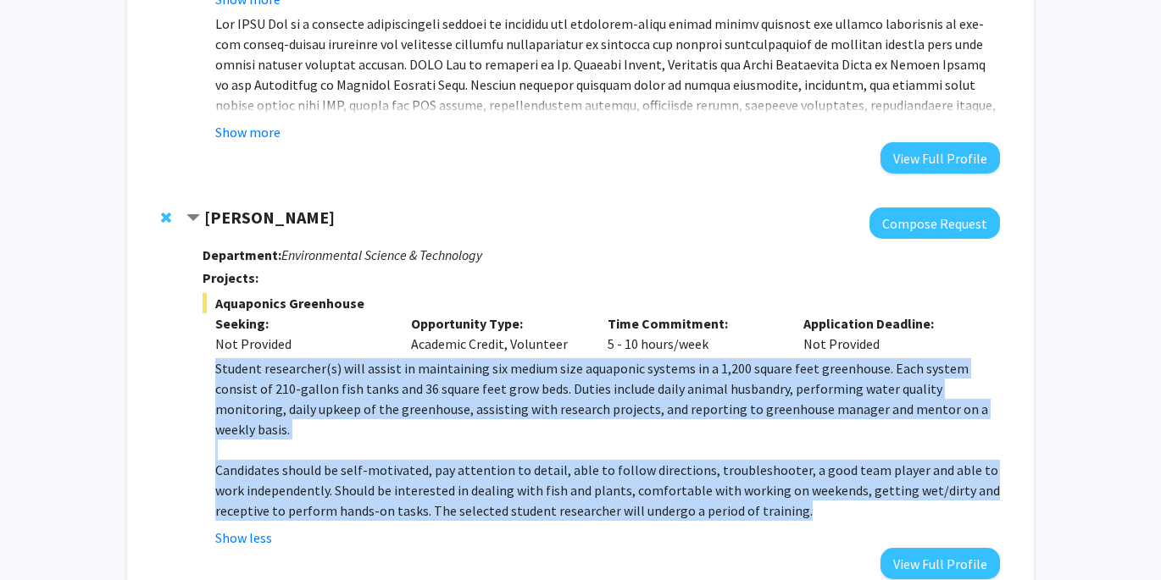
drag, startPoint x: 217, startPoint y: 305, endPoint x: 818, endPoint y: 429, distance: 614.1
click at [821, 429] on div "Student researcher(s) will assist in maintaining six medium size aquaponic syst…" at bounding box center [607, 439] width 785 height 163
copy div "Student researcher(s) will assist in maintaining six medium size aquaponic syst…"
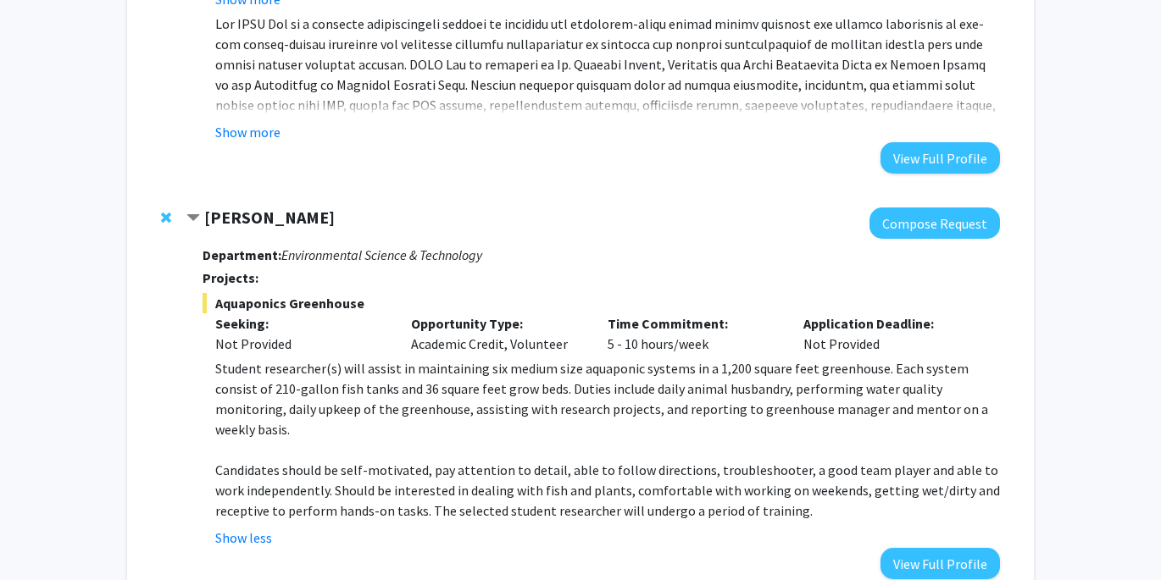
click at [723, 313] on div "Time Commitment: 5 - 10 hours/week" at bounding box center [693, 333] width 197 height 41
